Goal: Navigation & Orientation: Find specific page/section

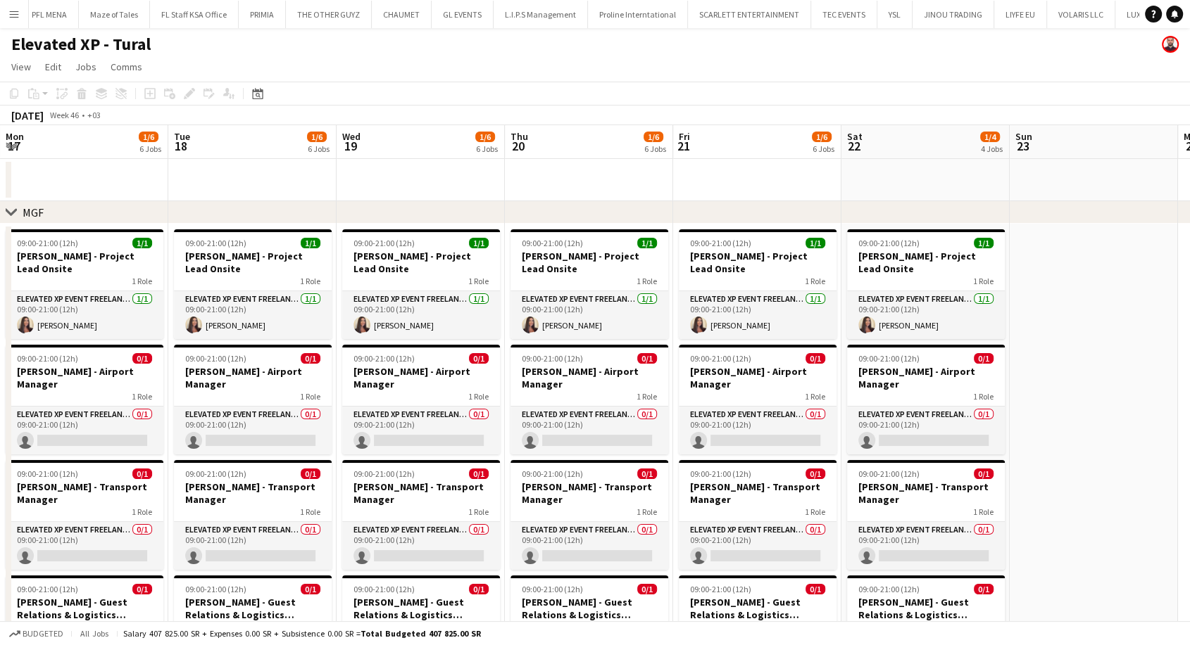
scroll to position [0, 422]
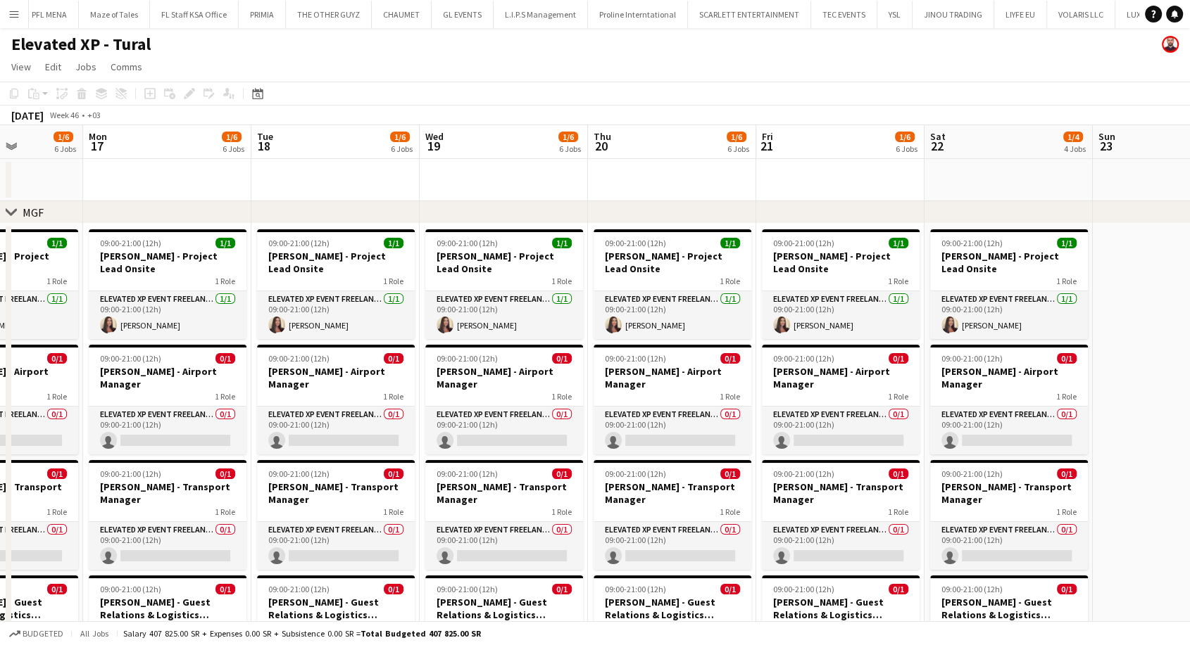
drag, startPoint x: 1138, startPoint y: 412, endPoint x: 1092, endPoint y: 381, distance: 56.2
click at [1189, 439] on html "Menu Boards Boards Boards All jobs Status Workforce Workforce My Workforce Recr…" at bounding box center [595, 636] width 1190 height 1272
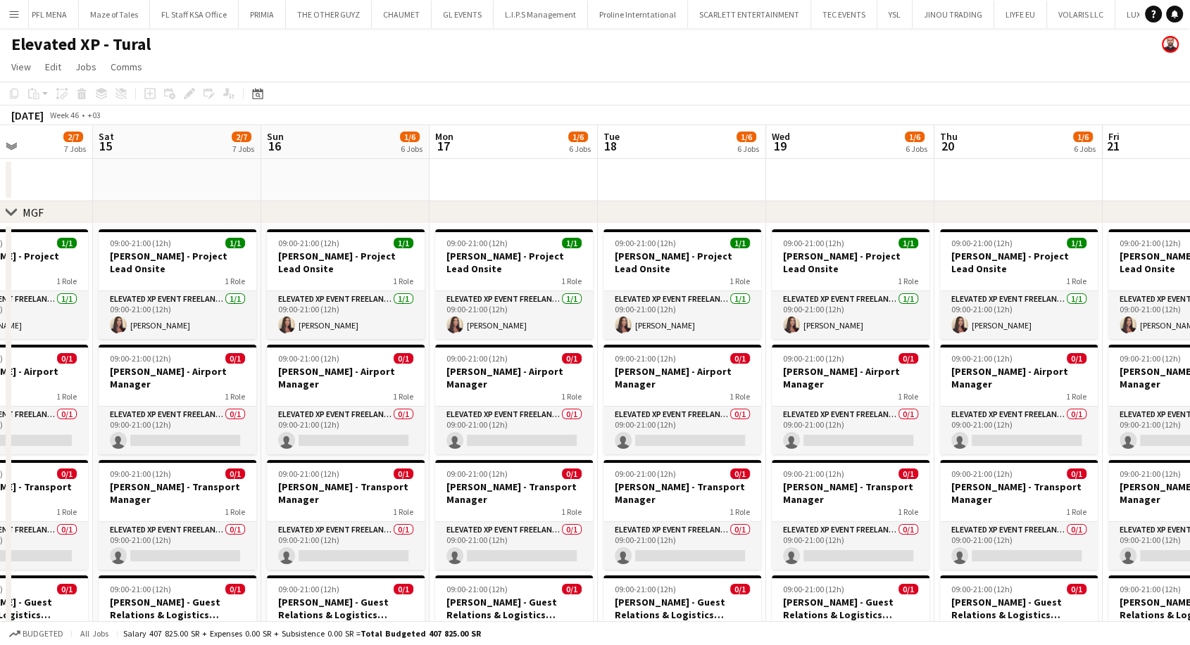
drag, startPoint x: 434, startPoint y: 390, endPoint x: 956, endPoint y: 373, distance: 521.9
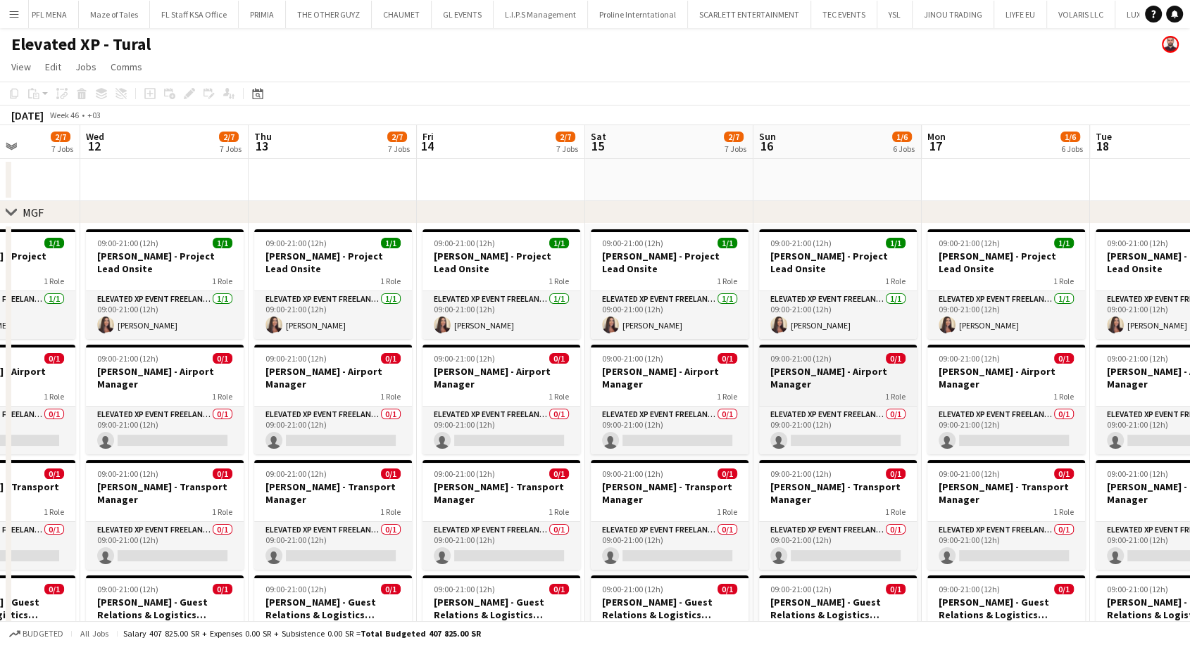
drag, startPoint x: 496, startPoint y: 379, endPoint x: 875, endPoint y: 377, distance: 379.4
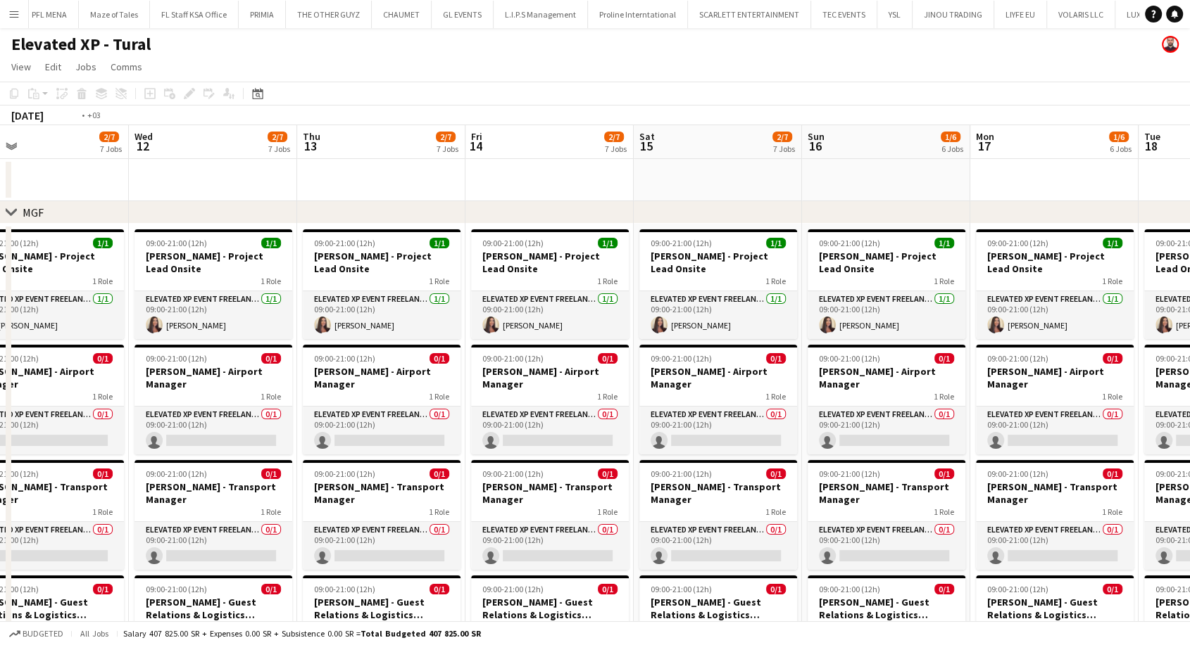
drag, startPoint x: 414, startPoint y: 394, endPoint x: 698, endPoint y: 384, distance: 283.8
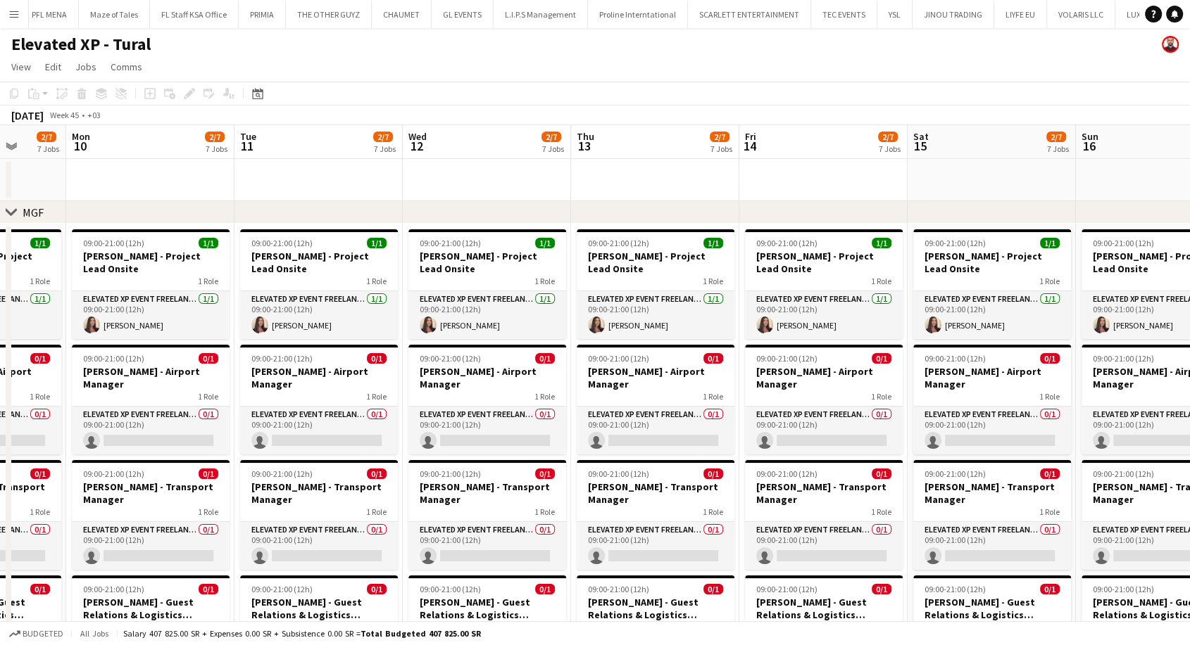
drag, startPoint x: 607, startPoint y: 391, endPoint x: 852, endPoint y: 377, distance: 246.1
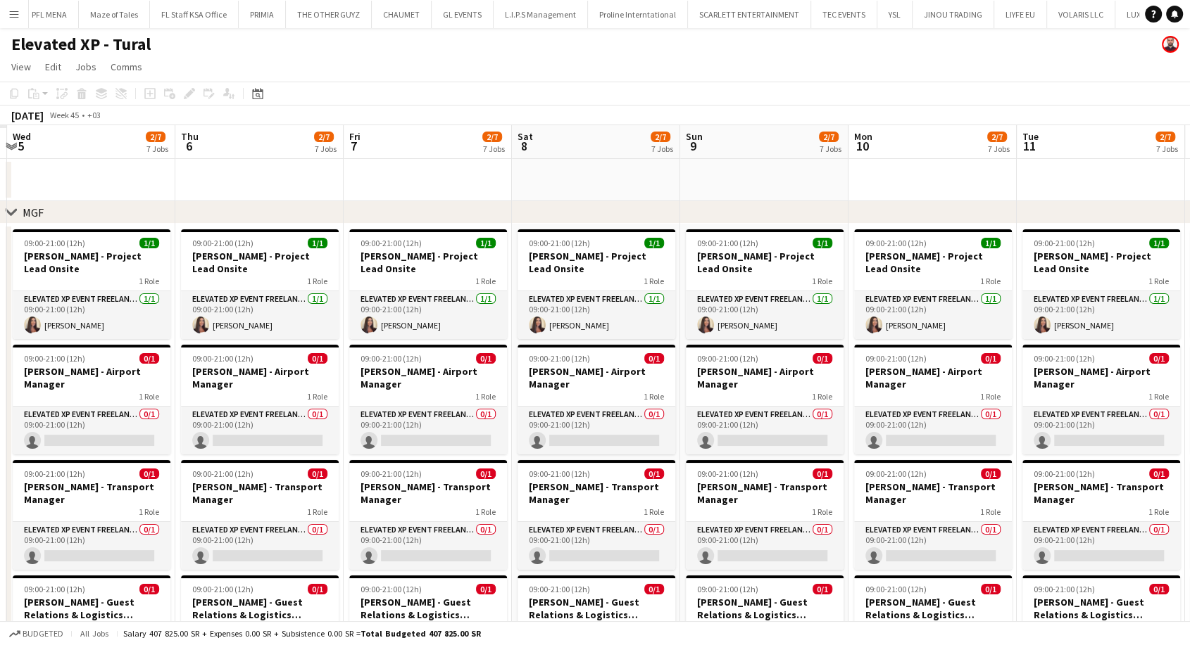
drag, startPoint x: 486, startPoint y: 401, endPoint x: 928, endPoint y: 384, distance: 441.7
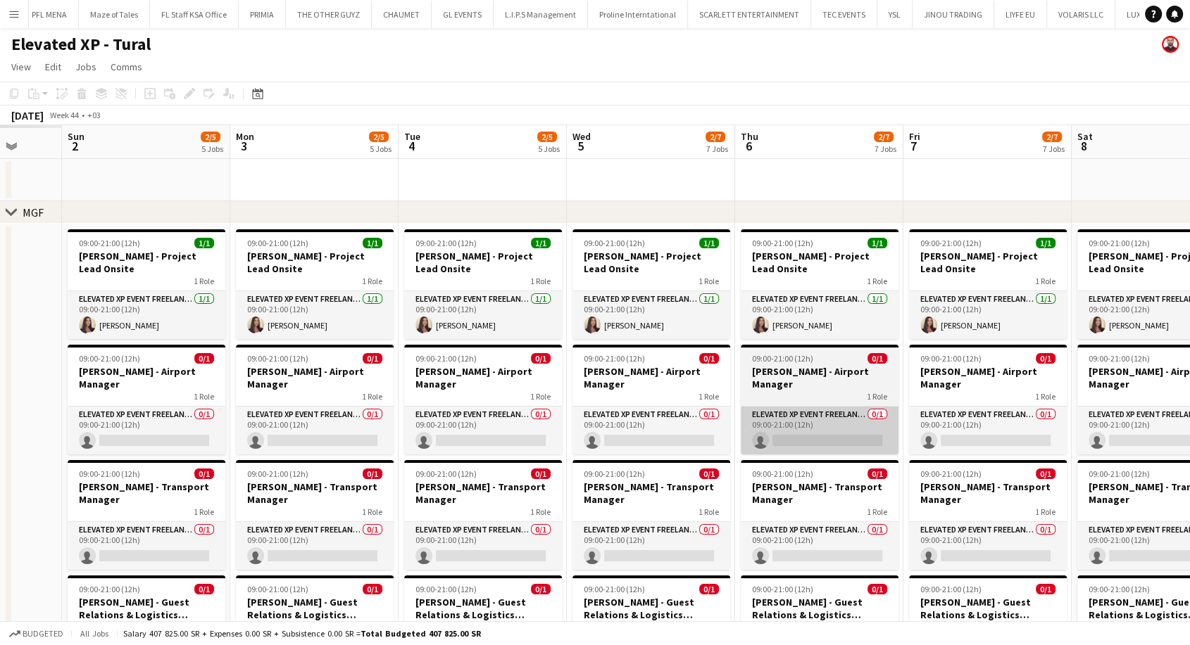
drag, startPoint x: 562, startPoint y: 382, endPoint x: 782, endPoint y: 410, distance: 221.3
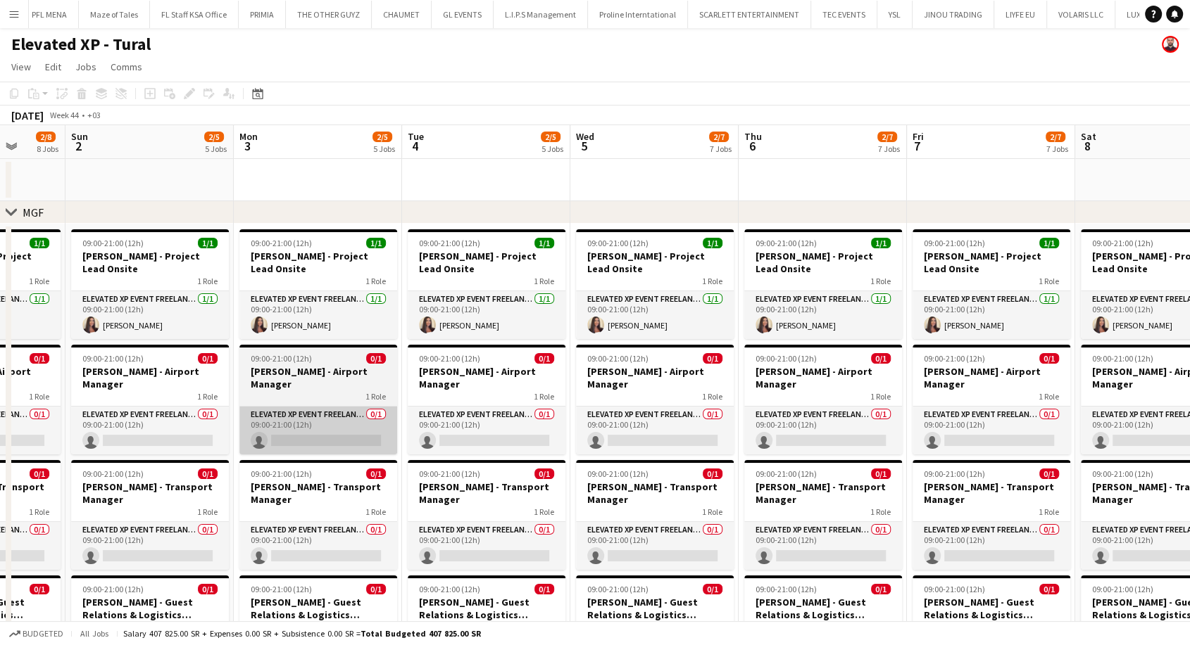
drag, startPoint x: 580, startPoint y: 424, endPoint x: 721, endPoint y: 422, distance: 140.8
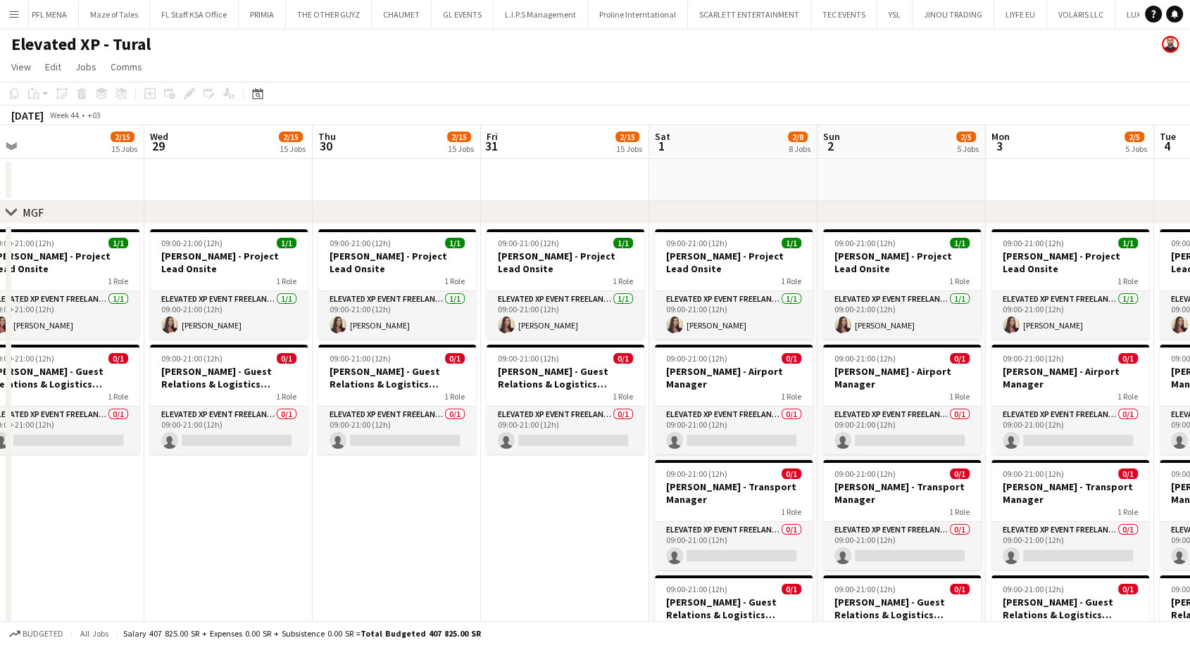
drag, startPoint x: 546, startPoint y: 417, endPoint x: 880, endPoint y: 423, distance: 334.4
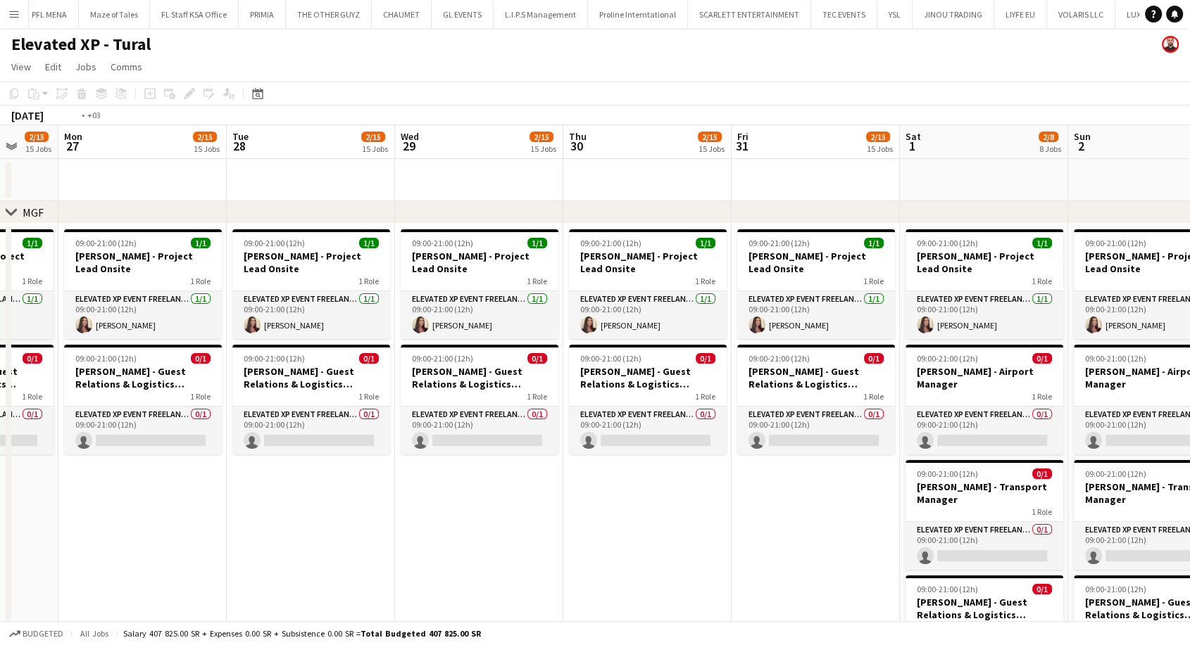
scroll to position [0, 320]
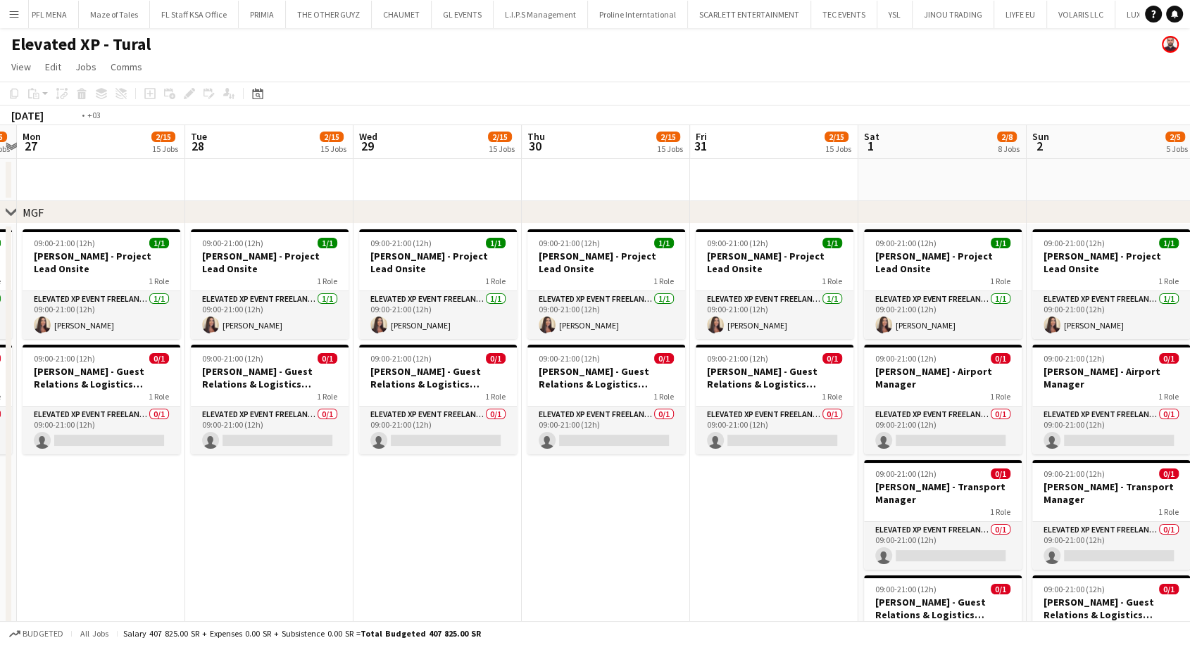
drag, startPoint x: 401, startPoint y: 513, endPoint x: 585, endPoint y: 520, distance: 184.6
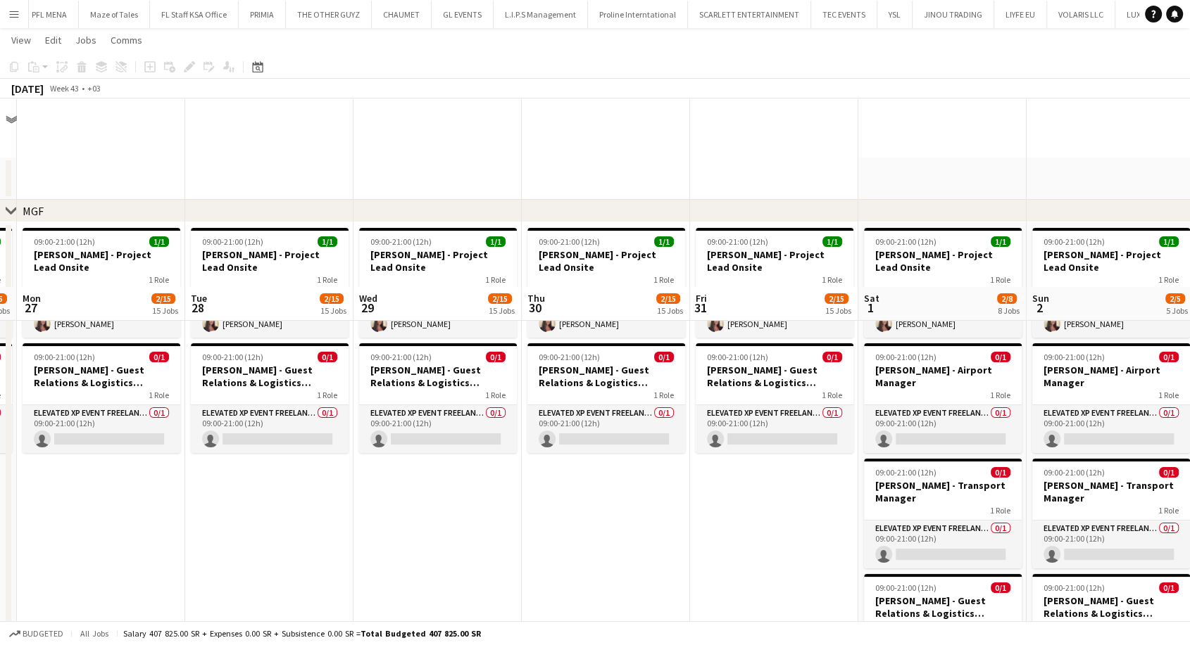
scroll to position [313, 0]
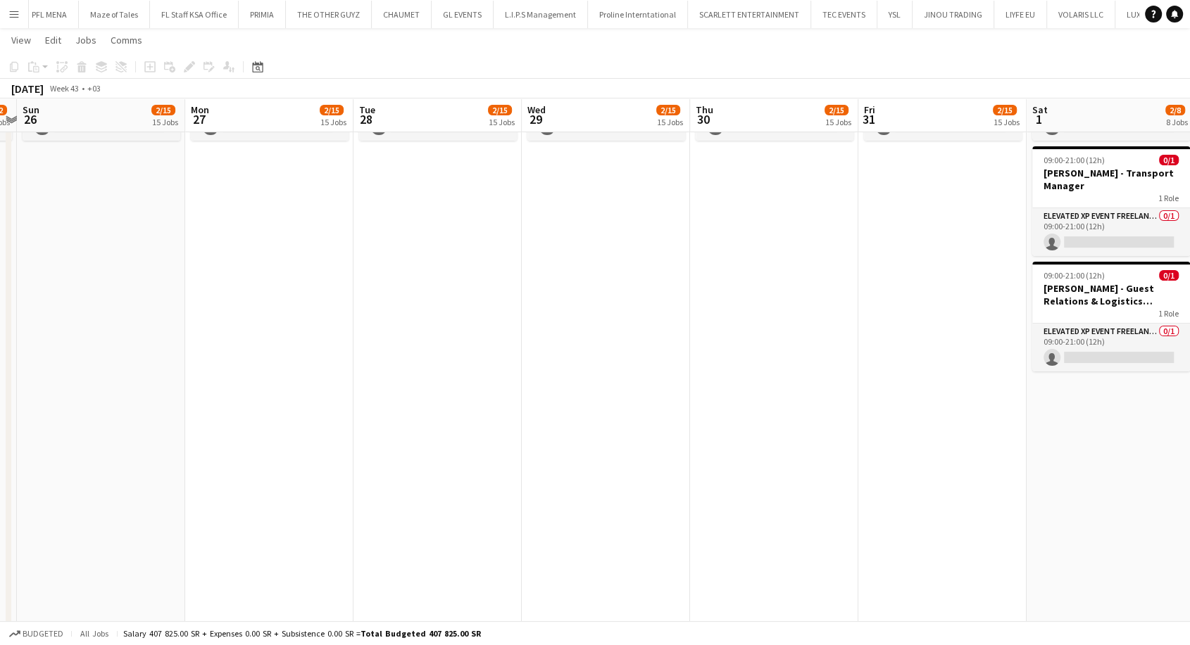
drag, startPoint x: 657, startPoint y: 405, endPoint x: 723, endPoint y: 401, distance: 66.3
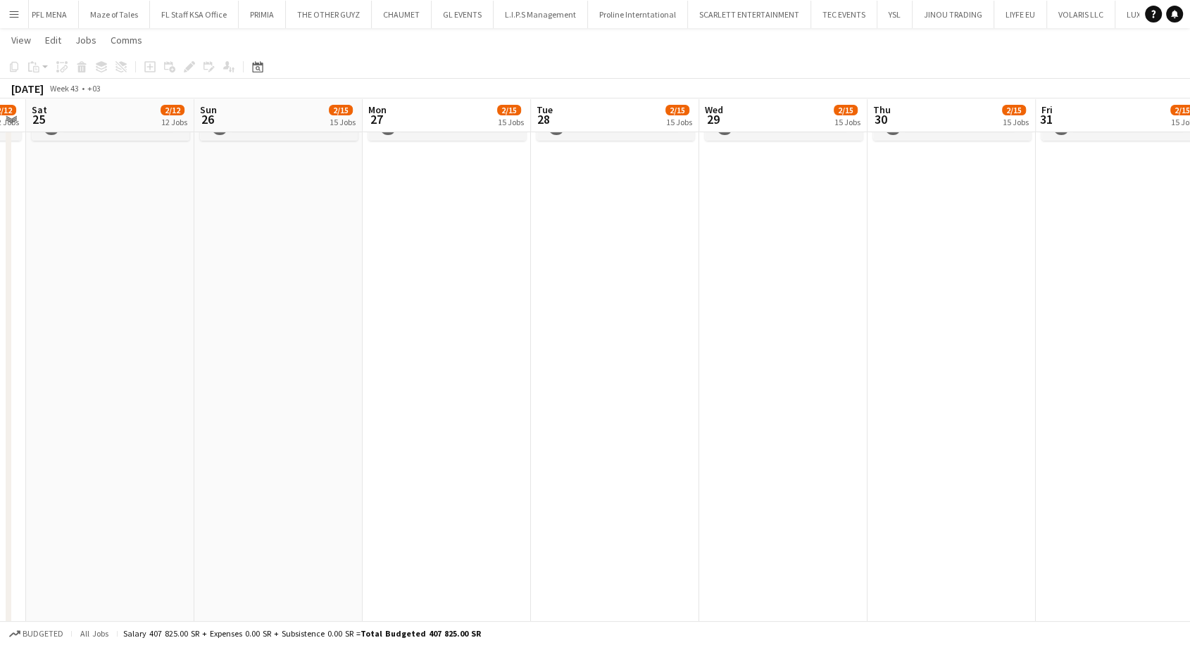
drag, startPoint x: 418, startPoint y: 365, endPoint x: 591, endPoint y: 371, distance: 173.3
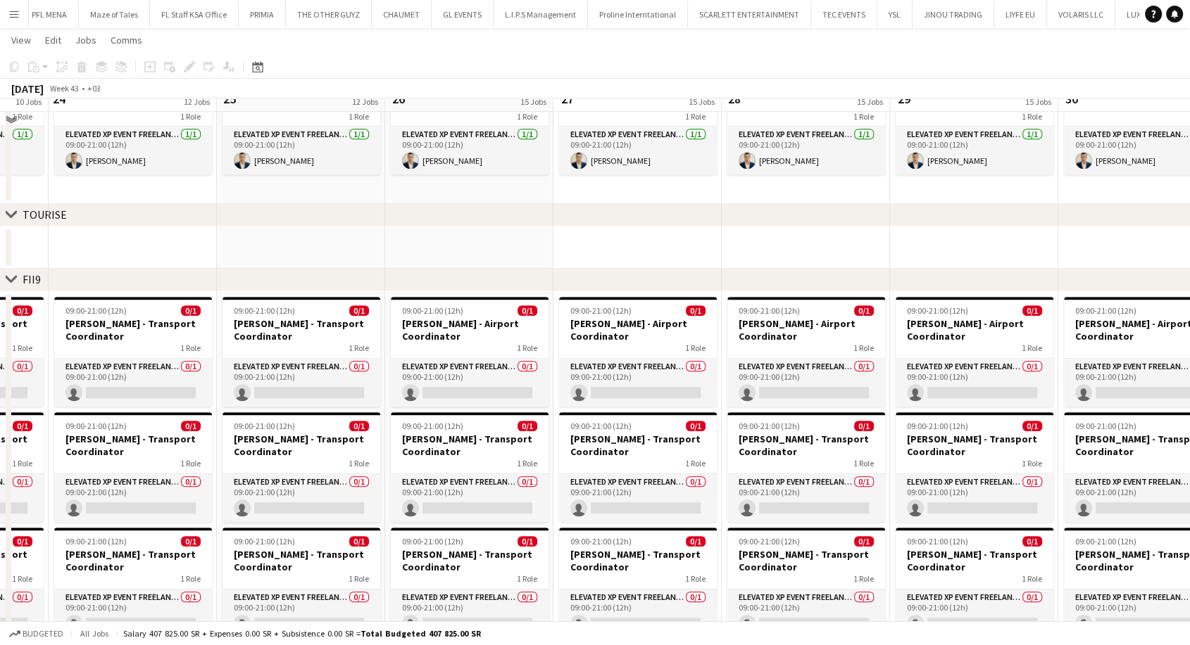
scroll to position [757, 0]
